Goal: Information Seeking & Learning: Learn about a topic

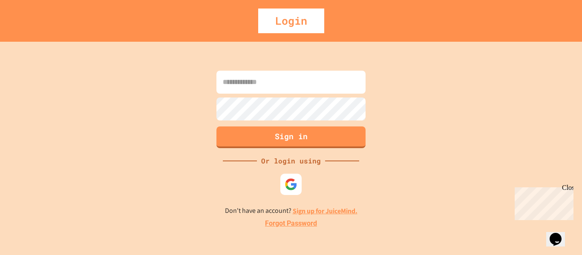
click at [288, 195] on div at bounding box center [290, 184] width 21 height 21
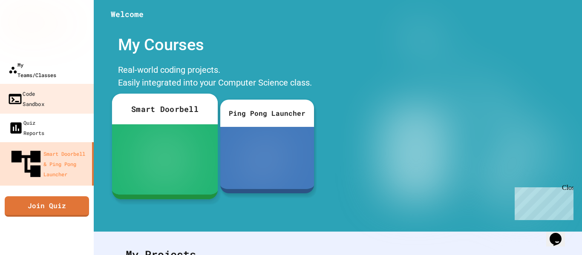
click at [56, 69] on div "My Teams/Classes" at bounding box center [33, 70] width 48 height 20
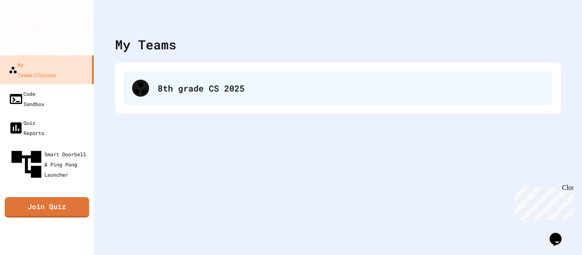
click at [160, 86] on div "8th grade CS 2025" at bounding box center [351, 88] width 386 height 13
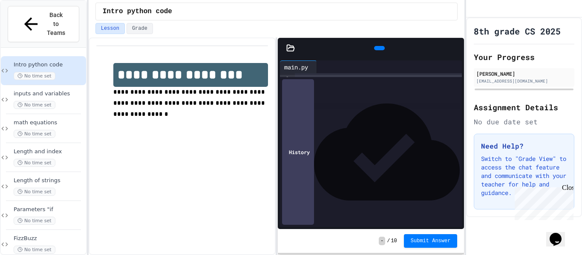
click at [300, 136] on span "**********" at bounding box center [315, 139] width 37 height 6
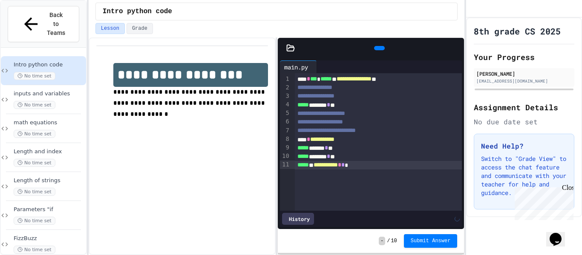
click at [374, 50] on div at bounding box center [379, 48] width 11 height 4
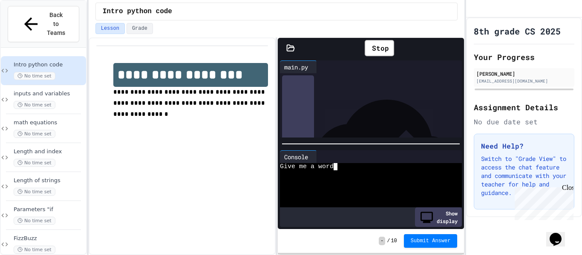
click at [337, 164] on textarea "Terminal input" at bounding box center [336, 166] width 4 height 7
